Goal: Task Accomplishment & Management: Complete application form

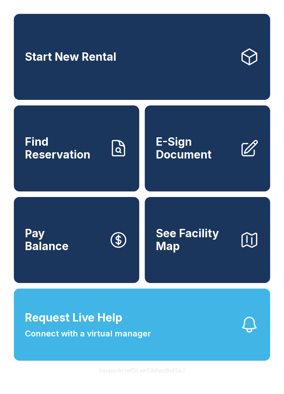
click at [202, 270] on button "See Facility Map" at bounding box center [207, 240] width 125 height 86
click at [228, 168] on link "E-Sign Document" at bounding box center [207, 148] width 125 height 86
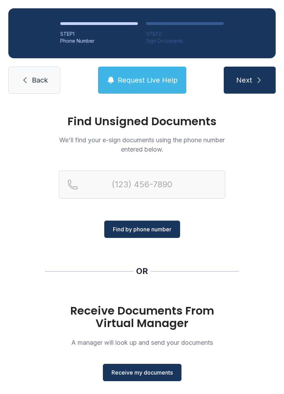
click at [131, 378] on button "Receive my documents" at bounding box center [142, 372] width 79 height 17
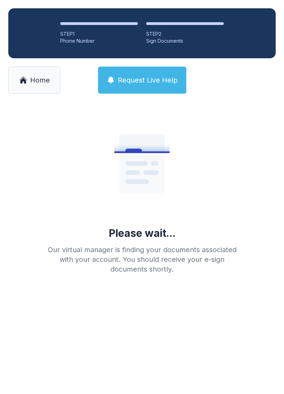
click at [34, 76] on span "Home" at bounding box center [40, 80] width 20 height 10
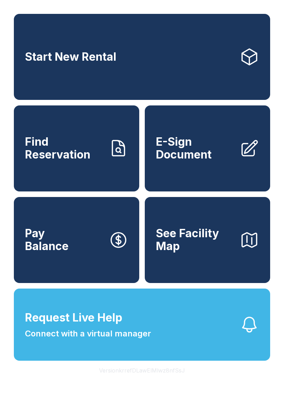
click at [234, 161] on span "E-Sign Document" at bounding box center [195, 148] width 78 height 25
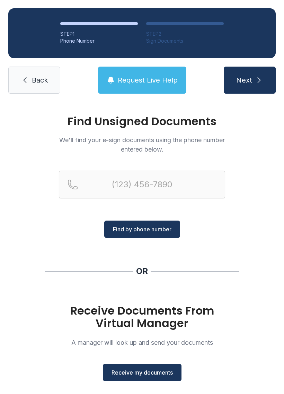
click at [157, 370] on span "Receive my documents" at bounding box center [142, 372] width 61 height 8
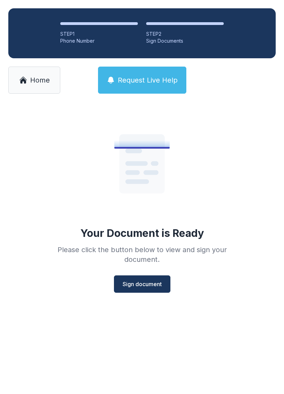
click at [142, 279] on button "Sign document" at bounding box center [142, 283] width 57 height 17
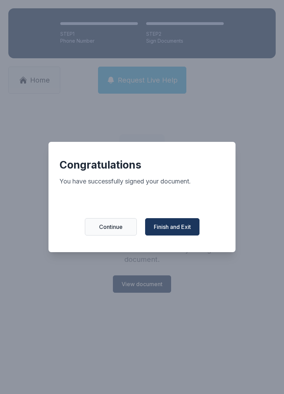
click at [167, 229] on span "Finish and Exit" at bounding box center [172, 227] width 37 height 8
